Goal: Transaction & Acquisition: Purchase product/service

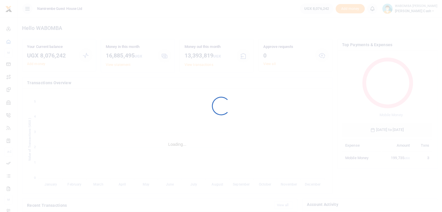
scroll to position [77, 86]
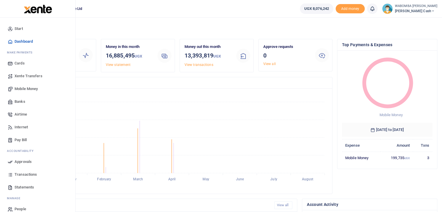
click at [25, 88] on span "Mobile Money" at bounding box center [26, 89] width 23 height 6
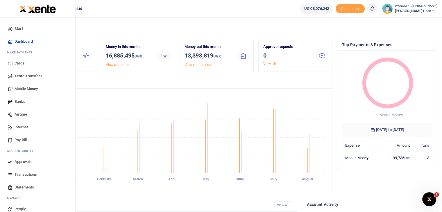
scroll to position [5, 5]
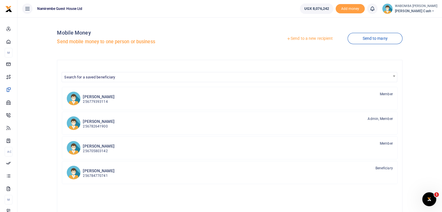
click at [309, 39] on link "Send to a new recipient" at bounding box center [309, 38] width 76 height 10
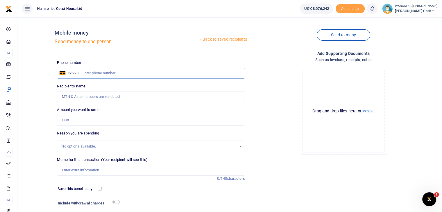
click at [89, 73] on input "text" at bounding box center [151, 73] width 188 height 11
type input "752539300"
type input "Grace Nambuusi"
type input "752539300"
click at [81, 118] on input "Amount you want to send" at bounding box center [151, 120] width 188 height 11
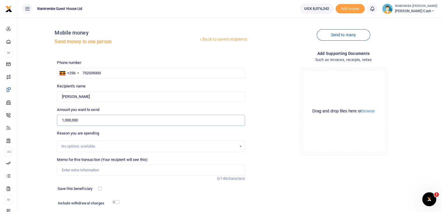
type input "1,000,000"
click at [82, 170] on input "Memo for this transaction (Your recipient will see this)" at bounding box center [151, 170] width 188 height 11
type input "i"
type input "Imprest for operations at Nabugabo HC"
click at [117, 202] on input "checkbox" at bounding box center [116, 202] width 8 height 4
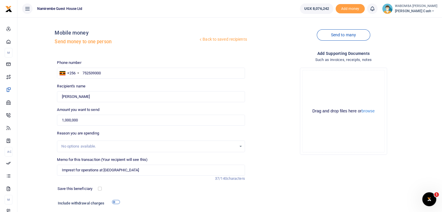
checkbox input "true"
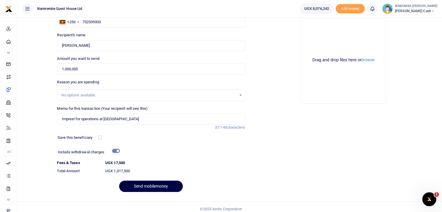
scroll to position [55, 0]
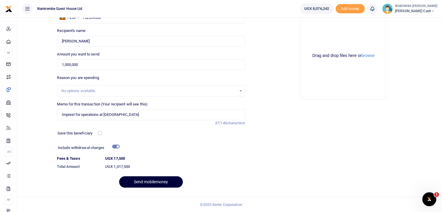
click at [143, 179] on button "Send mobilemoney" at bounding box center [151, 181] width 64 height 11
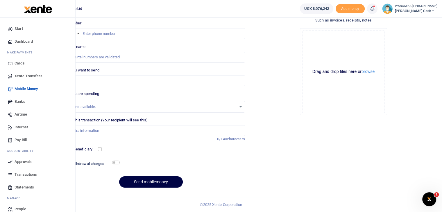
click at [22, 161] on span "Approvals" at bounding box center [23, 162] width 17 height 6
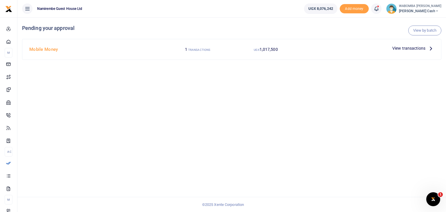
click at [429, 48] on icon at bounding box center [431, 48] width 6 height 6
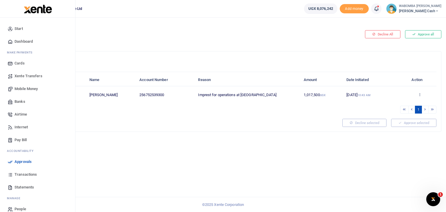
click at [22, 89] on span "Mobile Money" at bounding box center [26, 89] width 23 height 6
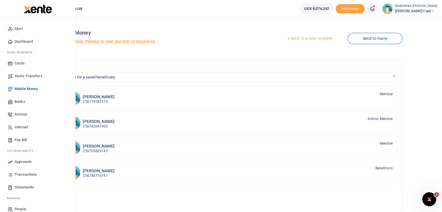
click at [18, 162] on span "Approvals" at bounding box center [23, 162] width 17 height 6
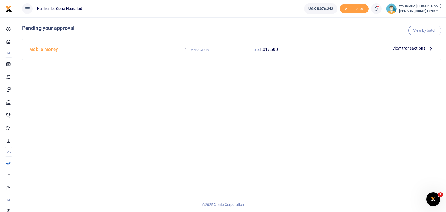
click at [426, 47] on p "View transactions" at bounding box center [413, 48] width 42 height 6
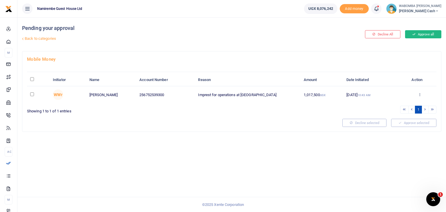
click at [425, 32] on button "Approve all" at bounding box center [423, 34] width 36 height 8
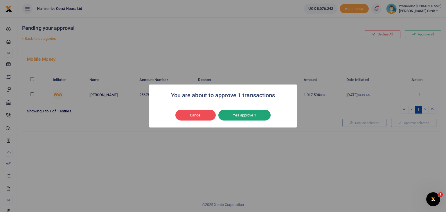
click at [246, 114] on button "Yes approve 1" at bounding box center [244, 115] width 52 height 11
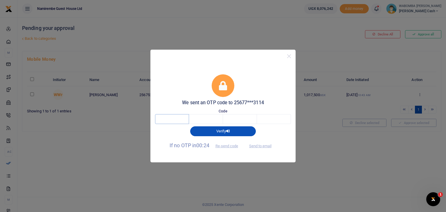
click at [175, 120] on input "text" at bounding box center [172, 119] width 34 height 10
type input "7"
type input "2"
type input "1"
type input "7"
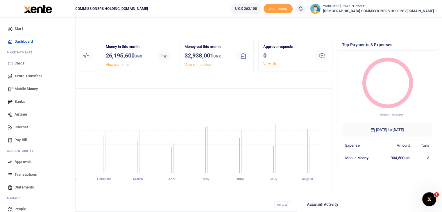
click at [26, 172] on span "Transactions" at bounding box center [26, 175] width 22 height 6
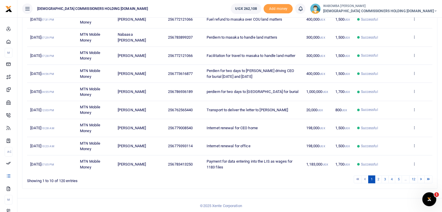
scroll to position [116, 0]
click at [377, 179] on link "2" at bounding box center [378, 179] width 7 height 8
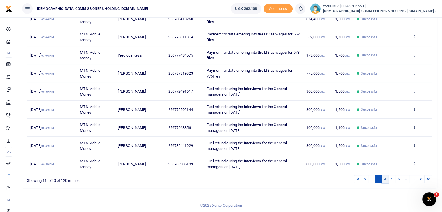
click at [386, 178] on link "3" at bounding box center [384, 179] width 7 height 8
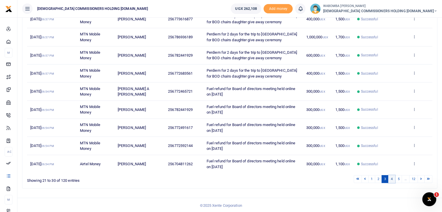
click at [393, 178] on link "4" at bounding box center [391, 179] width 7 height 8
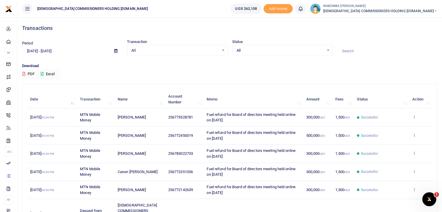
scroll to position [139, 0]
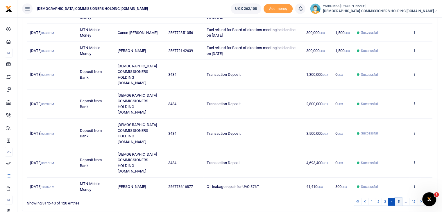
click at [399, 198] on link "5" at bounding box center [398, 202] width 7 height 8
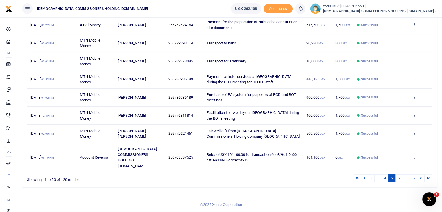
scroll to position [122, 0]
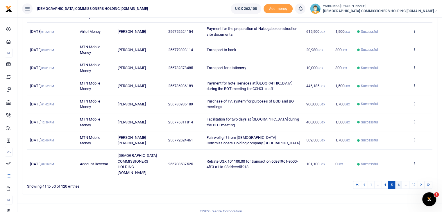
click at [400, 181] on link "6" at bounding box center [398, 185] width 7 height 8
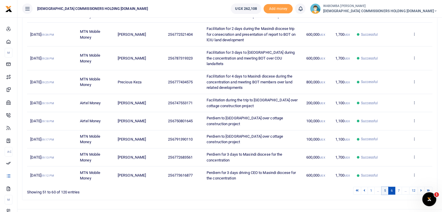
click at [386, 187] on link "5" at bounding box center [384, 191] width 7 height 8
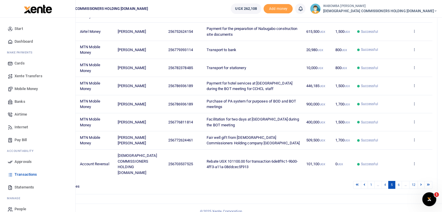
click at [25, 73] on span "Xente Transfers" at bounding box center [29, 76] width 28 height 6
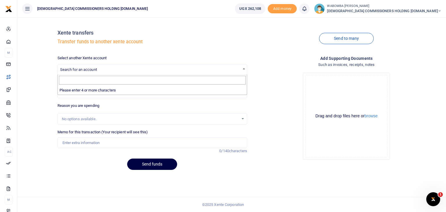
click at [102, 70] on span "Search for an account" at bounding box center [152, 69] width 189 height 9
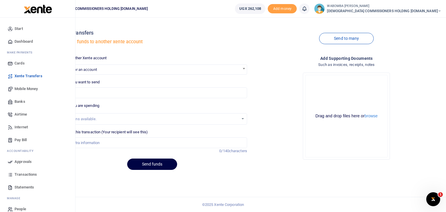
click at [19, 87] on span "Mobile Money" at bounding box center [26, 89] width 23 height 6
